Goal: Information Seeking & Learning: Learn about a topic

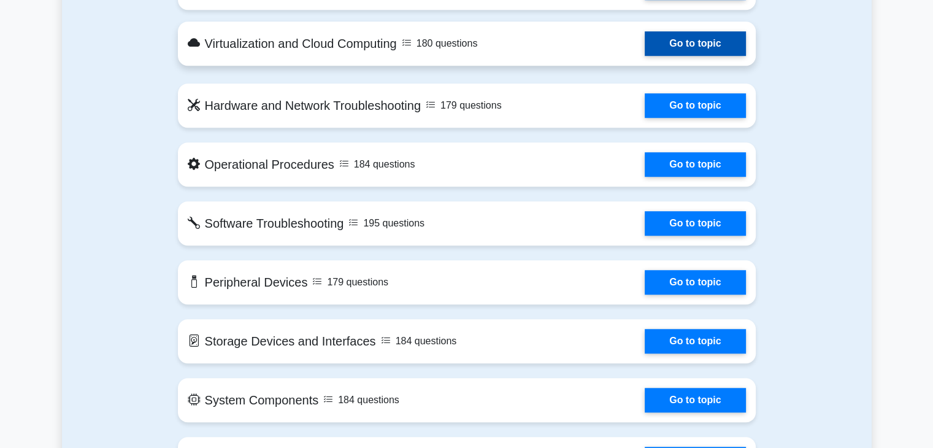
click at [690, 50] on link "Go to topic" at bounding box center [695, 43] width 101 height 25
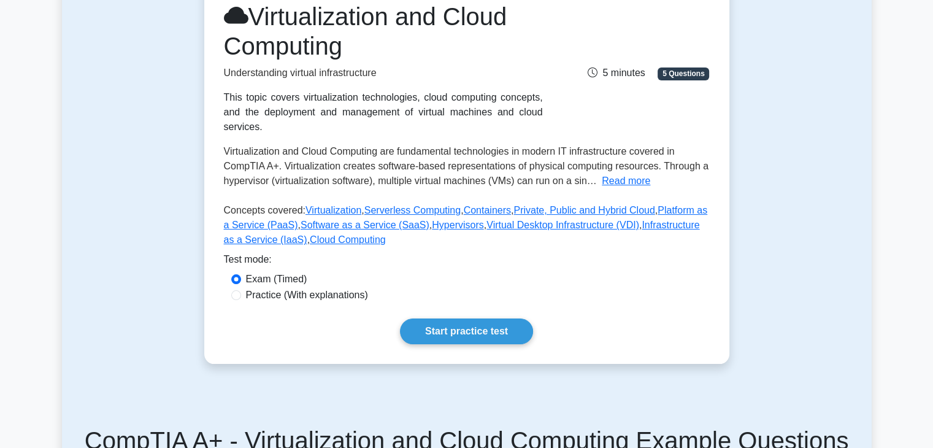
scroll to position [184, 0]
